Goal: Navigation & Orientation: Find specific page/section

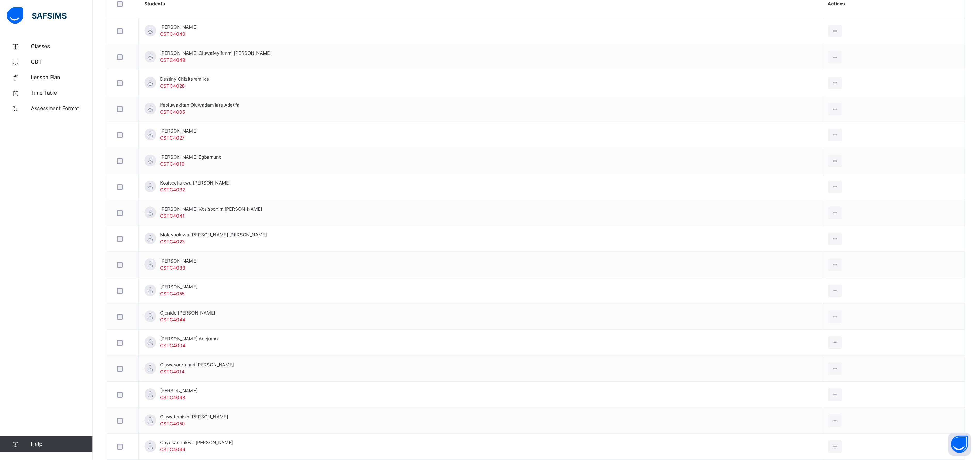
scroll to position [73, 0]
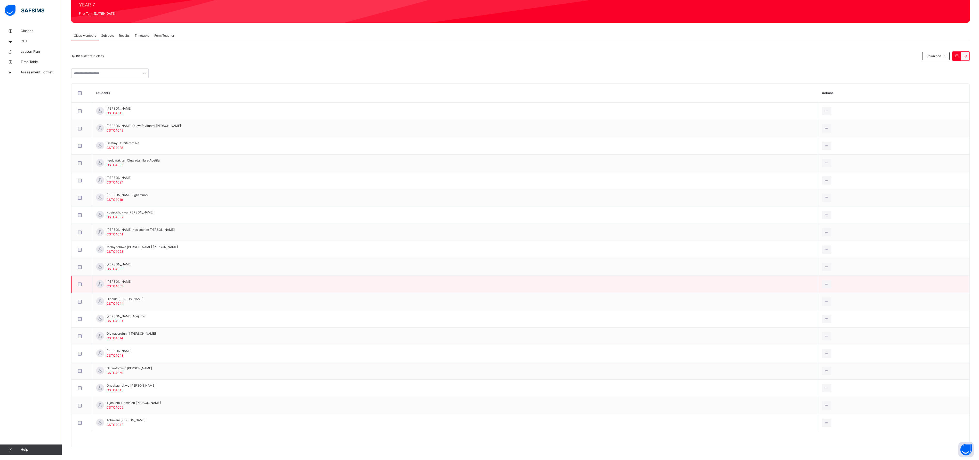
drag, startPoint x: 647, startPoint y: 0, endPoint x: 662, endPoint y: 289, distance: 289.3
click at [653, 289] on td "Obaloluwa [PERSON_NAME] CSTC4055" at bounding box center [455, 283] width 726 height 17
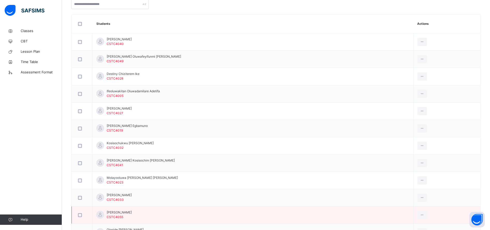
scroll to position [0, 0]
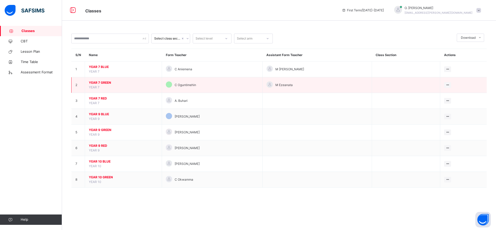
click at [105, 82] on span "YEAR 7 GREEN" at bounding box center [123, 82] width 69 height 5
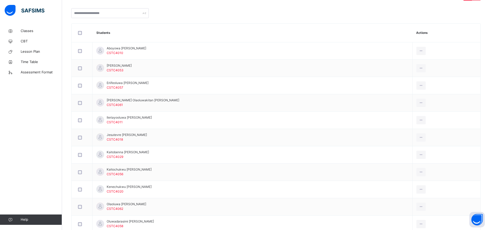
scroll to position [128, 0]
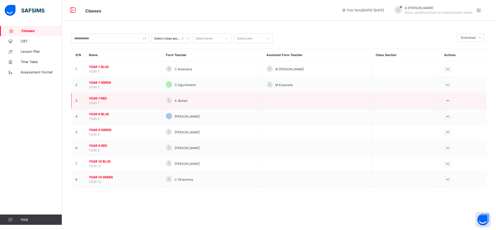
click at [98, 99] on span "YEAR 7 RED" at bounding box center [123, 98] width 69 height 5
click at [100, 97] on span "YEAR 7 RED" at bounding box center [123, 98] width 69 height 5
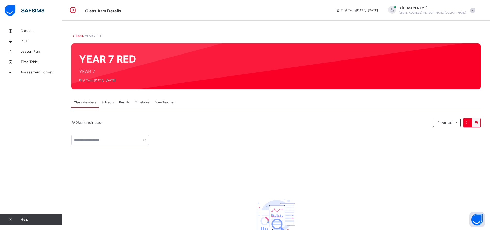
click at [110, 103] on span "Subjects" at bounding box center [107, 102] width 13 height 5
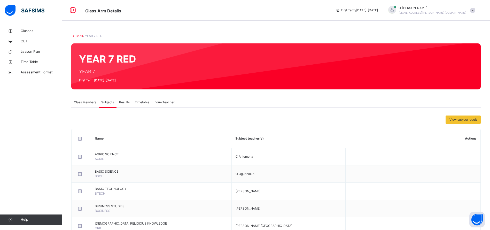
click at [86, 101] on span "Class Members" at bounding box center [85, 102] width 22 height 5
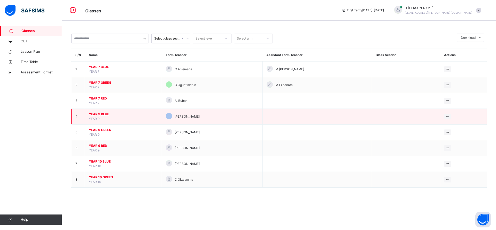
click at [106, 112] on span "YEAR 9 BLUE" at bounding box center [123, 114] width 69 height 5
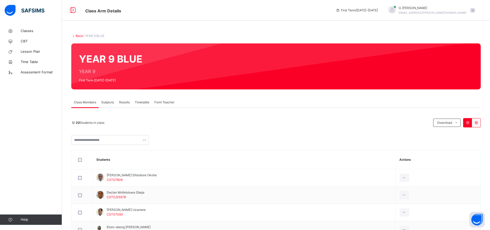
scroll to position [59, 0]
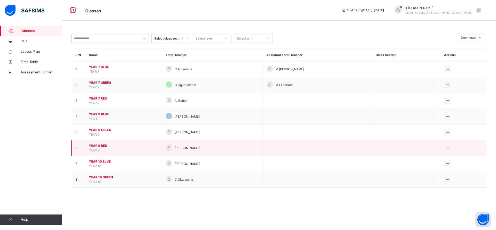
click at [102, 146] on span "YEAR 9 RED" at bounding box center [123, 145] width 69 height 5
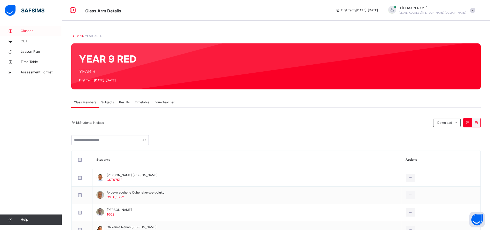
click at [31, 30] on span "Classes" at bounding box center [41, 30] width 41 height 5
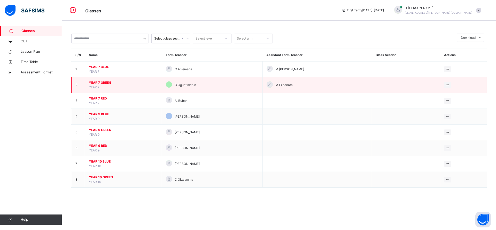
click at [105, 82] on span "YEAR 7 GREEN" at bounding box center [123, 82] width 69 height 5
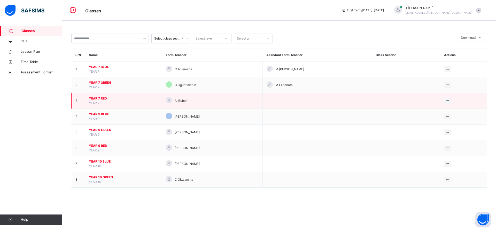
click at [101, 97] on span "YEAR 7 RED" at bounding box center [123, 98] width 69 height 5
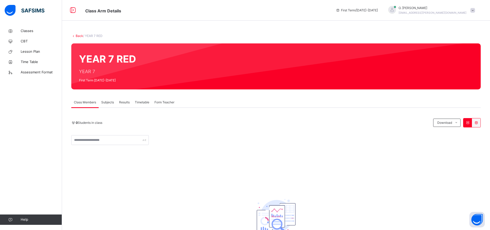
click at [106, 102] on span "Subjects" at bounding box center [107, 102] width 13 height 5
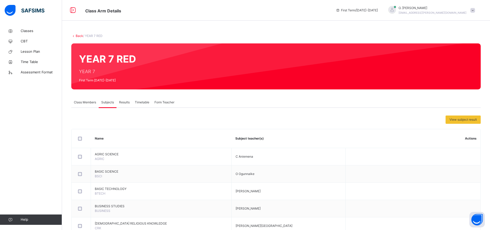
click at [88, 102] on span "Class Members" at bounding box center [85, 102] width 22 height 5
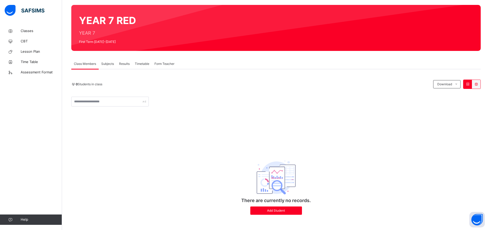
scroll to position [42, 0]
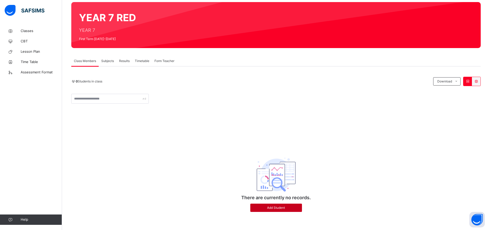
click at [278, 206] on span "Add Student" at bounding box center [276, 207] width 44 height 5
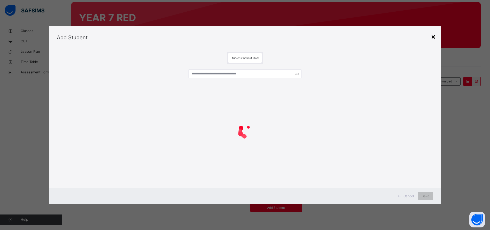
click at [435, 38] on div "×" at bounding box center [433, 36] width 5 height 11
